Goal: Book appointment/travel/reservation

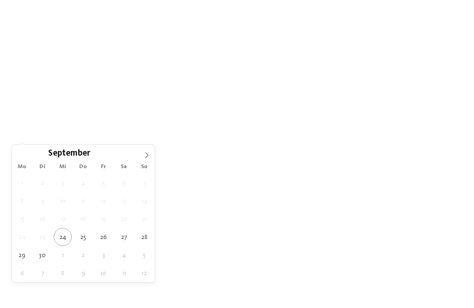
click at [145, 156] on icon at bounding box center [147, 155] width 6 height 6
type div "[DATE]"
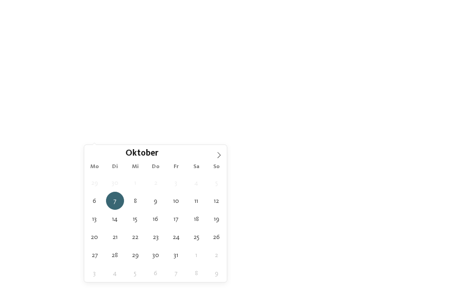
type div "[DATE]"
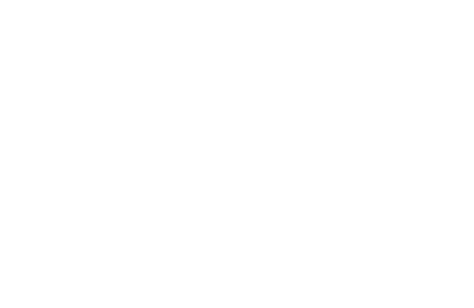
click at [352, 136] on span "Family Experiences" at bounding box center [336, 136] width 46 height 6
click at [279, 241] on div "übernehmen" at bounding box center [237, 250] width 120 height 19
click at [220, 134] on icon at bounding box center [221, 136] width 4 height 4
click at [293, 136] on div "Meraner Land" at bounding box center [237, 145] width 120 height 19
click at [271, 206] on div "übernehmen" at bounding box center [237, 215] width 120 height 19
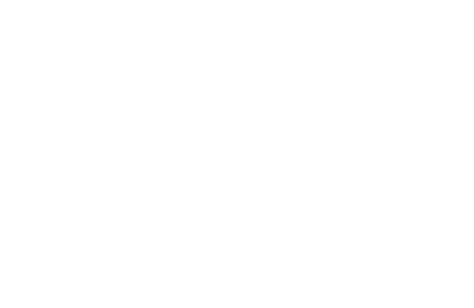
click at [443, 136] on link "Hotel finden" at bounding box center [427, 136] width 69 height 16
click at [413, 58] on icon at bounding box center [415, 66] width 20 height 16
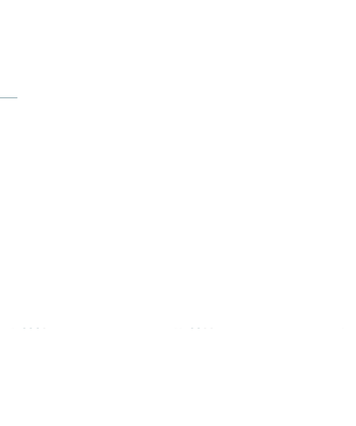
scroll to position [0, 0]
